Goal: Find specific page/section: Find specific page/section

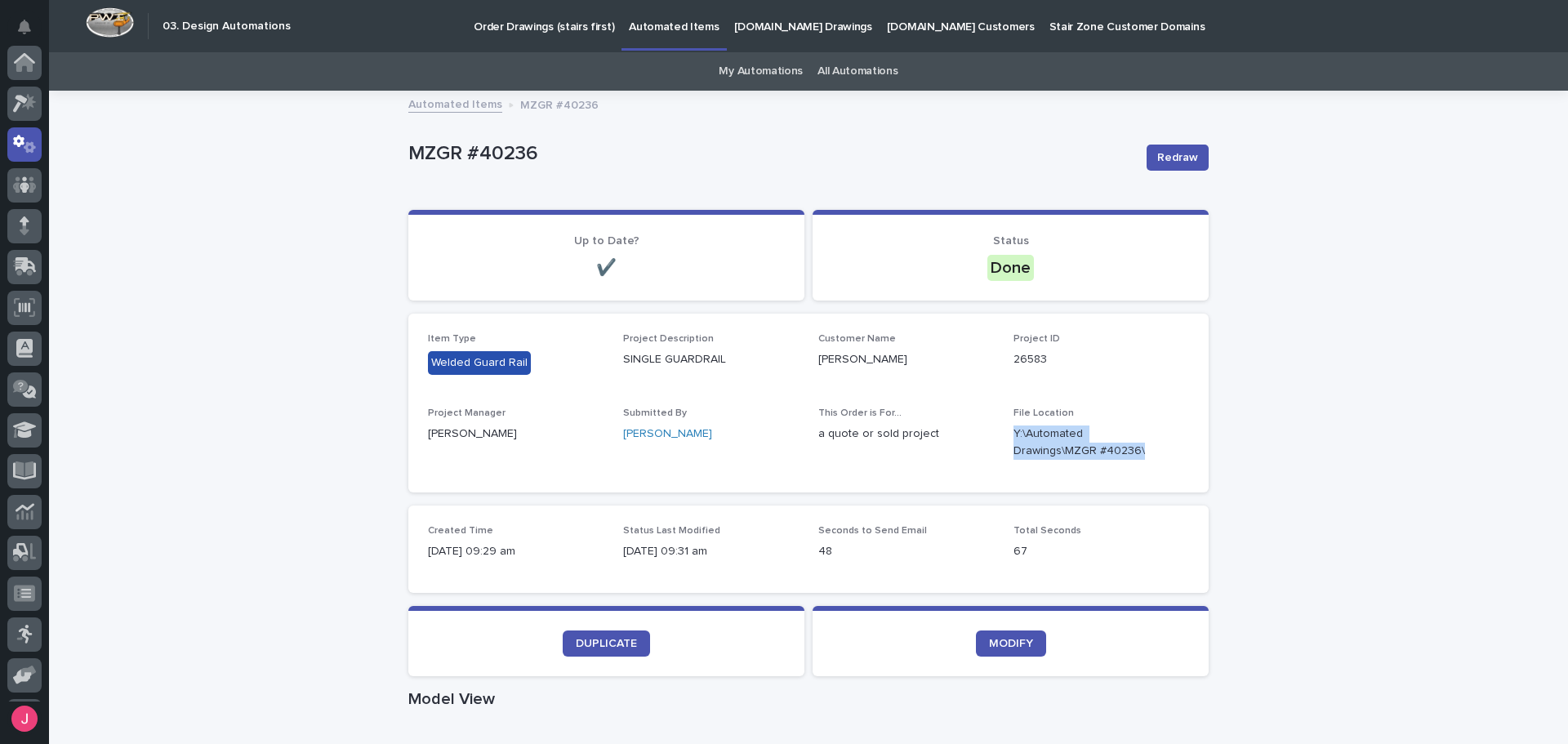
scroll to position [81, 0]
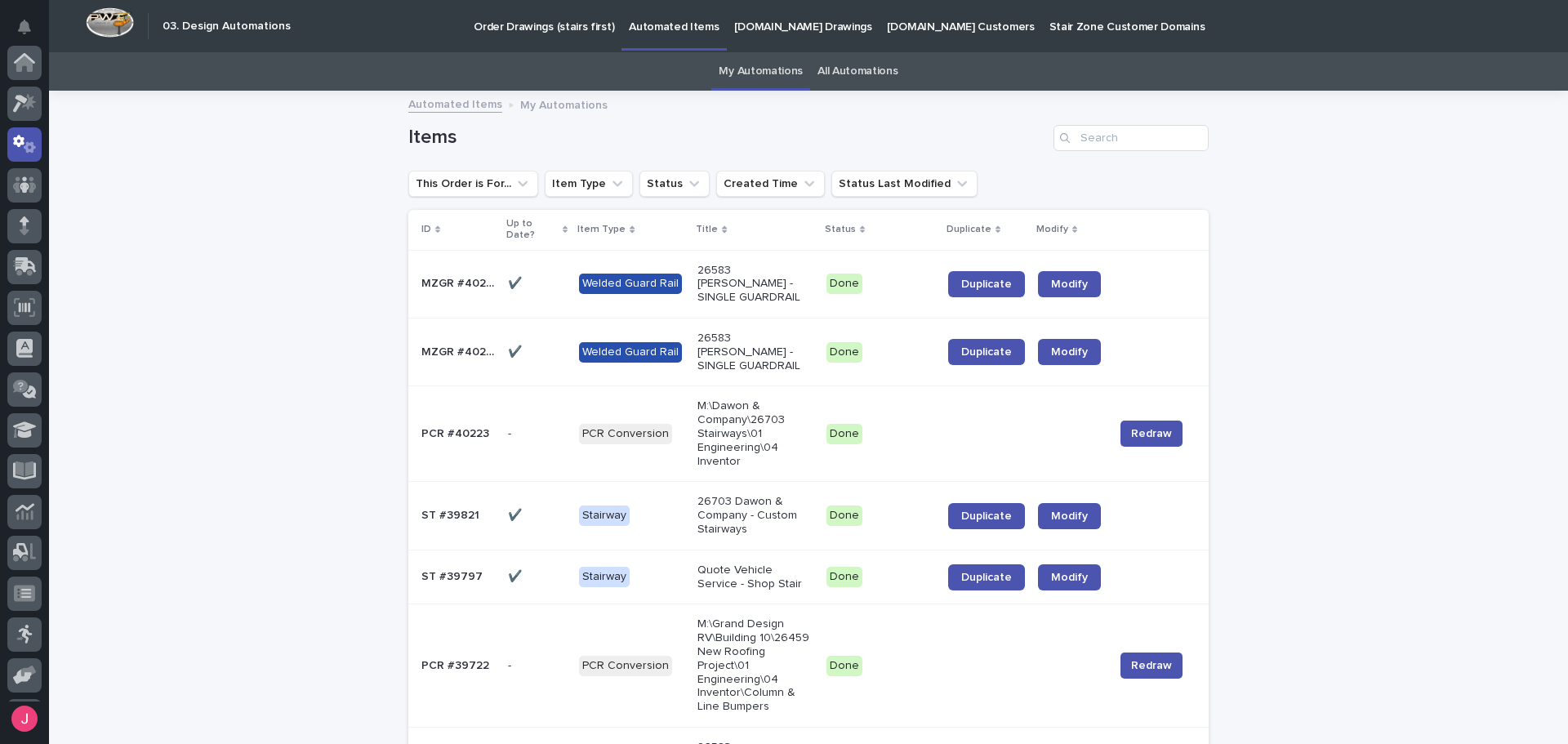
scroll to position [81, 0]
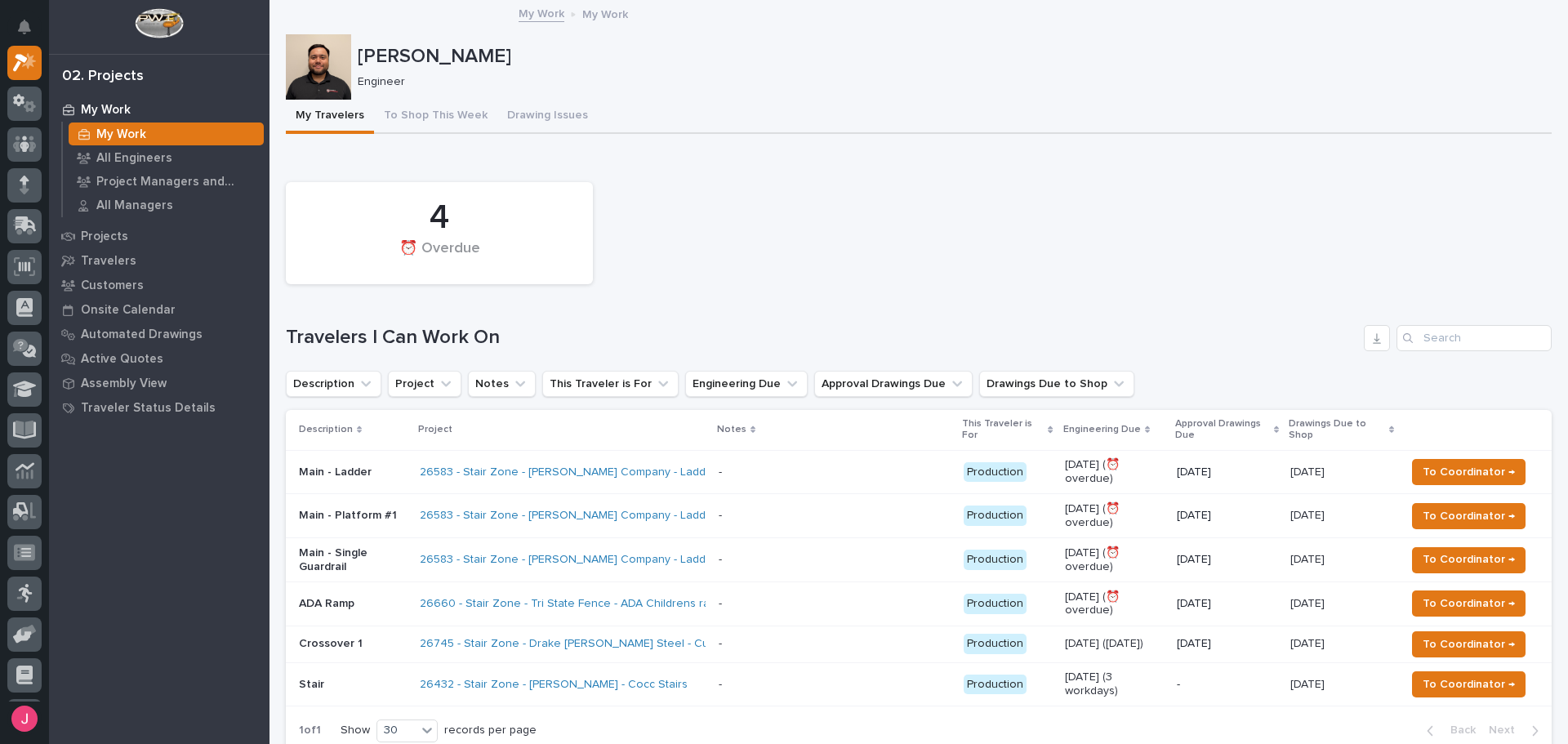
click at [901, 282] on div "4 ⏰ Overdue" at bounding box center [919, 232] width 1282 height 118
